Goal: Information Seeking & Learning: Learn about a topic

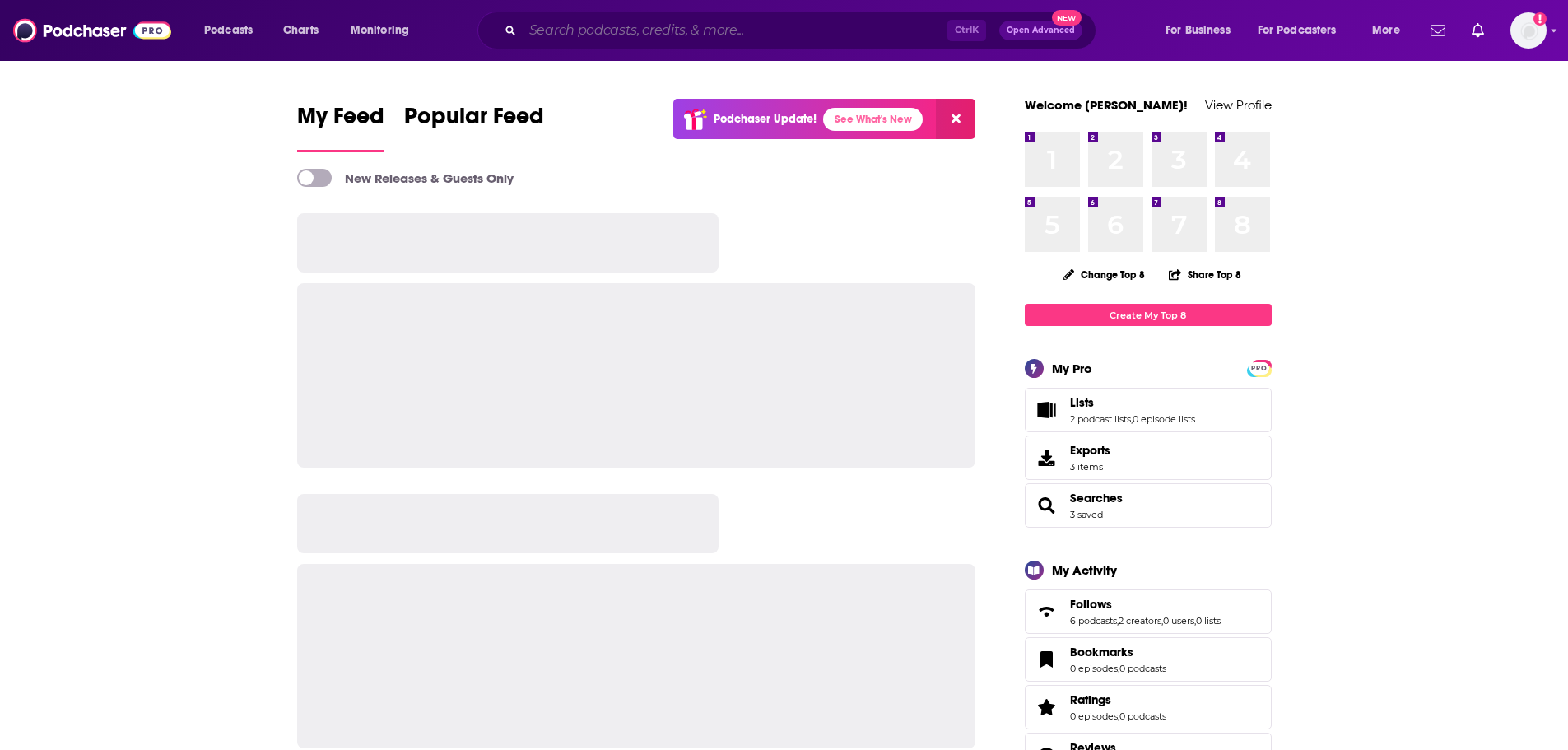
click at [764, 40] on input "Search podcasts, credits, & more..." at bounding box center [734, 30] width 424 height 26
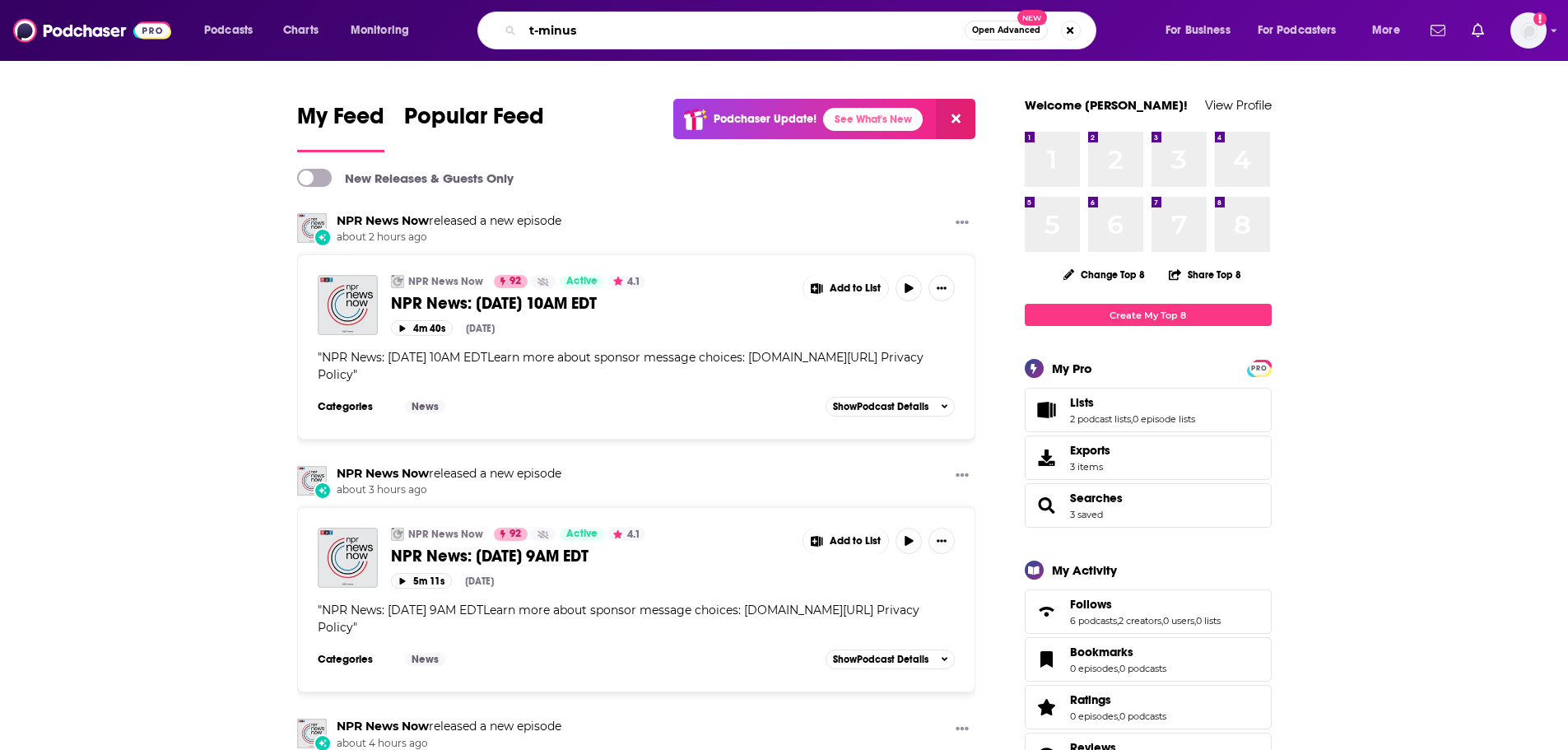
type input "t-minus"
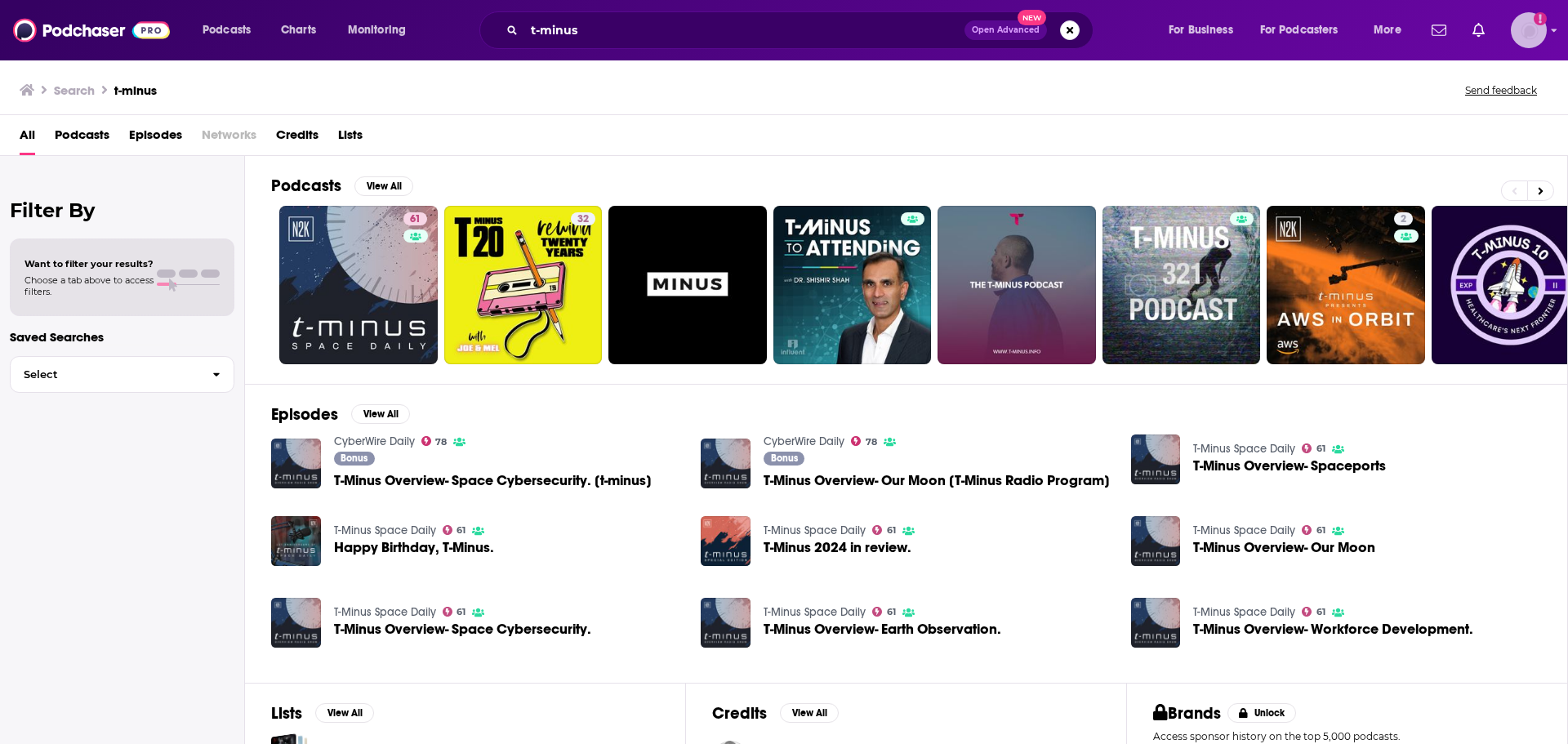
click at [1535, 26] on img "Logged in as RobinBectel" at bounding box center [1528, 30] width 36 height 36
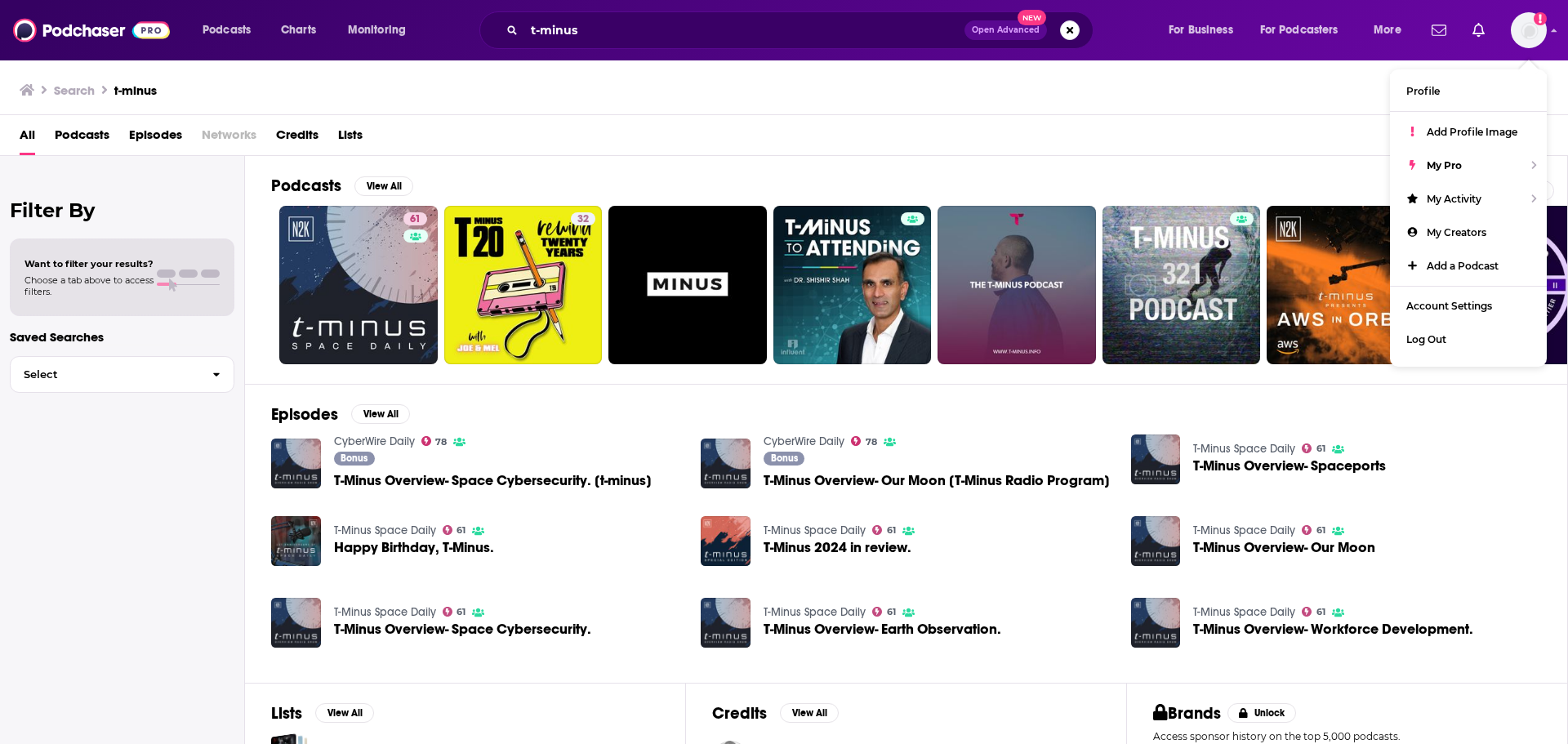
click at [1222, 120] on div "All Podcasts Episodes Networks Credits Lists" at bounding box center [784, 136] width 1568 height 40
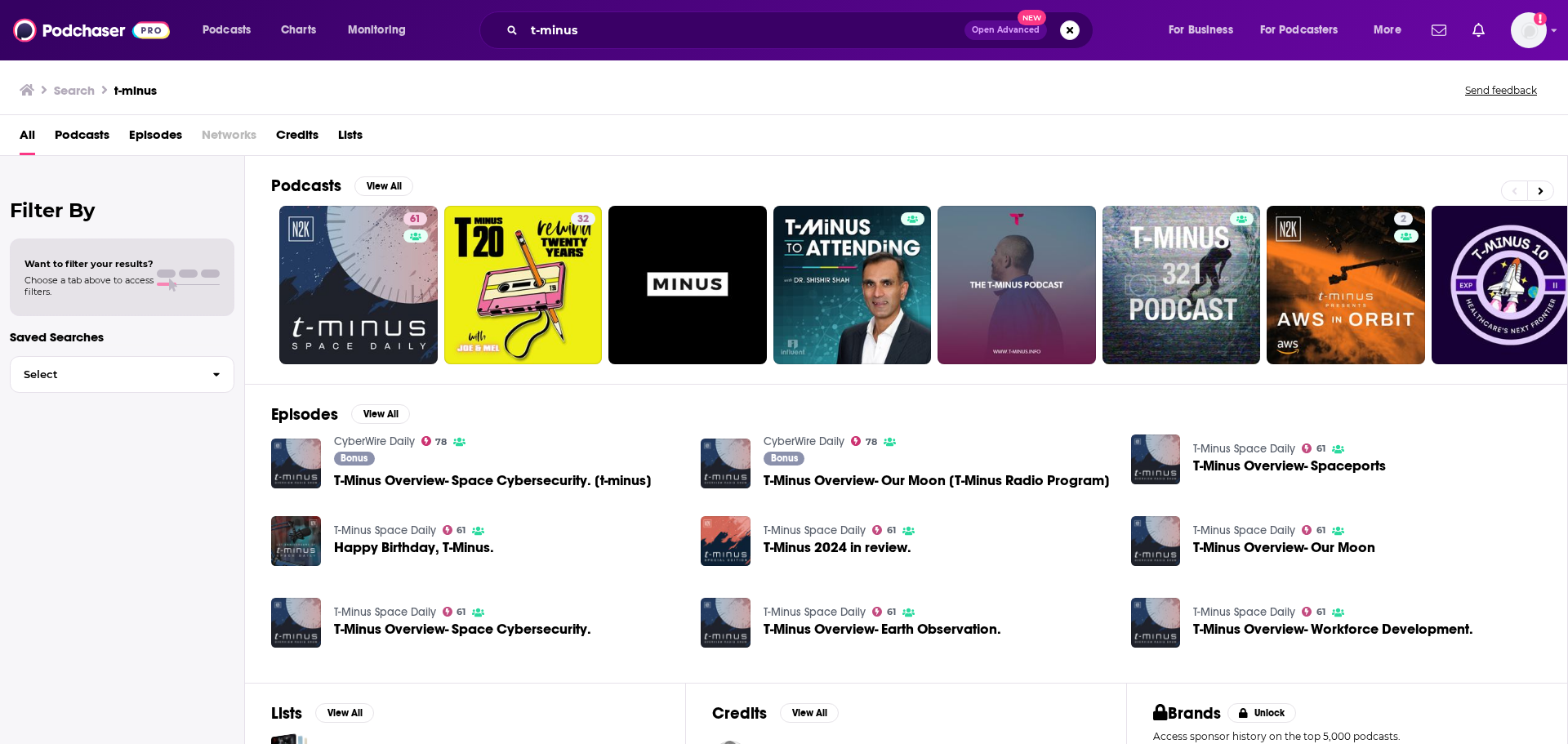
click at [414, 475] on span "T-Minus Overview- Space Cybersecurity. [t-minus]" at bounding box center [493, 481] width 318 height 13
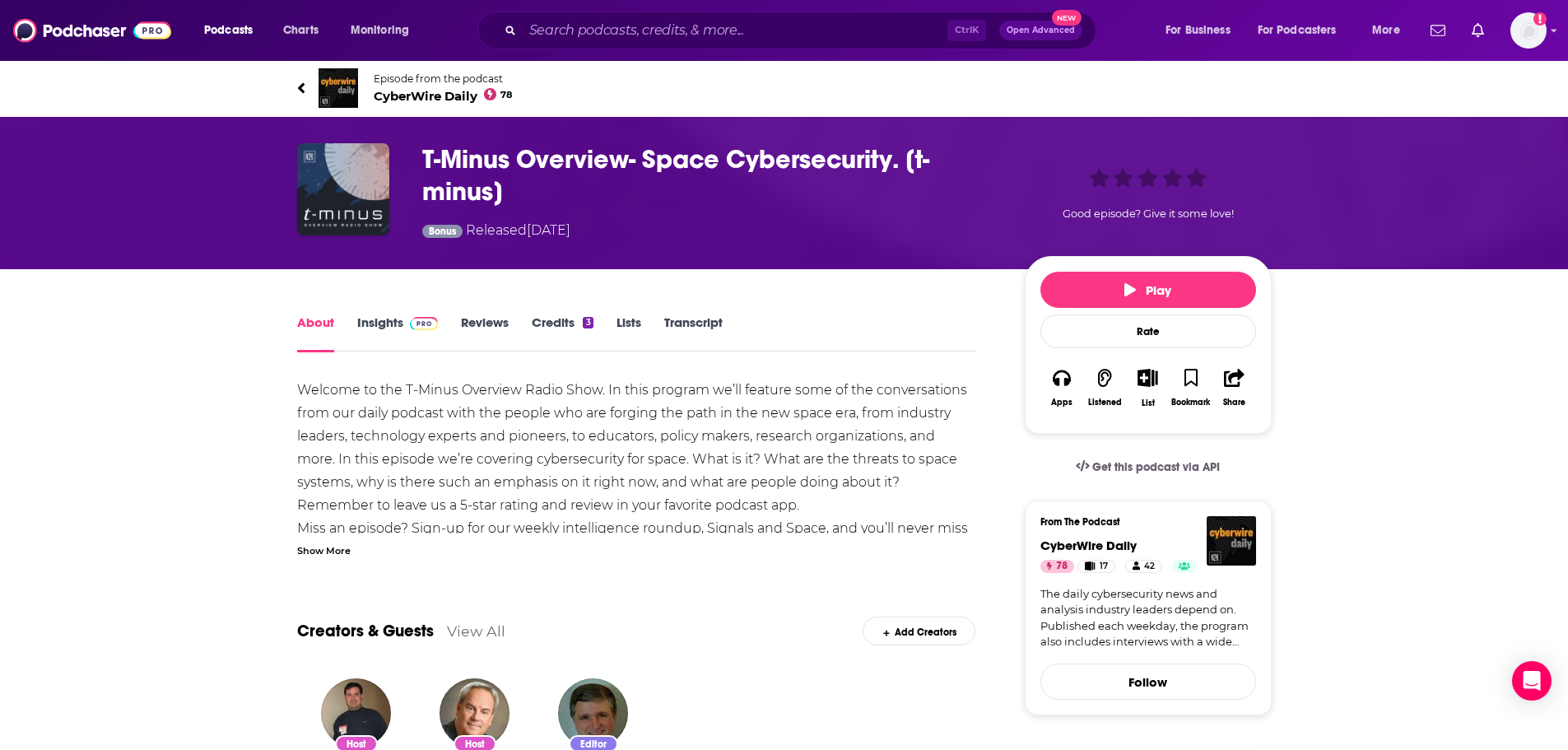
click at [394, 326] on link "Insights" at bounding box center [398, 333] width 82 height 38
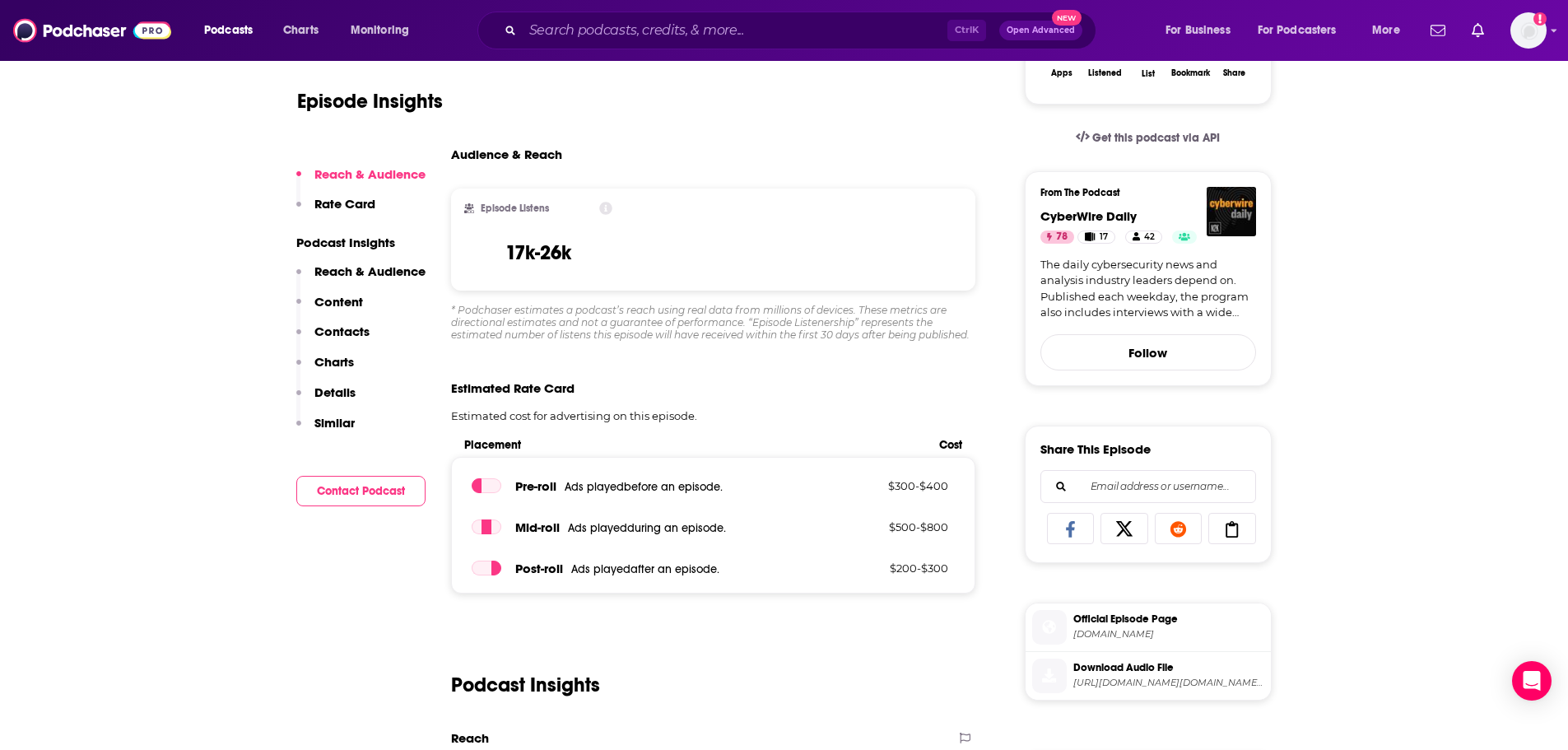
scroll to position [699, 0]
